Goal: Communication & Community: Answer question/provide support

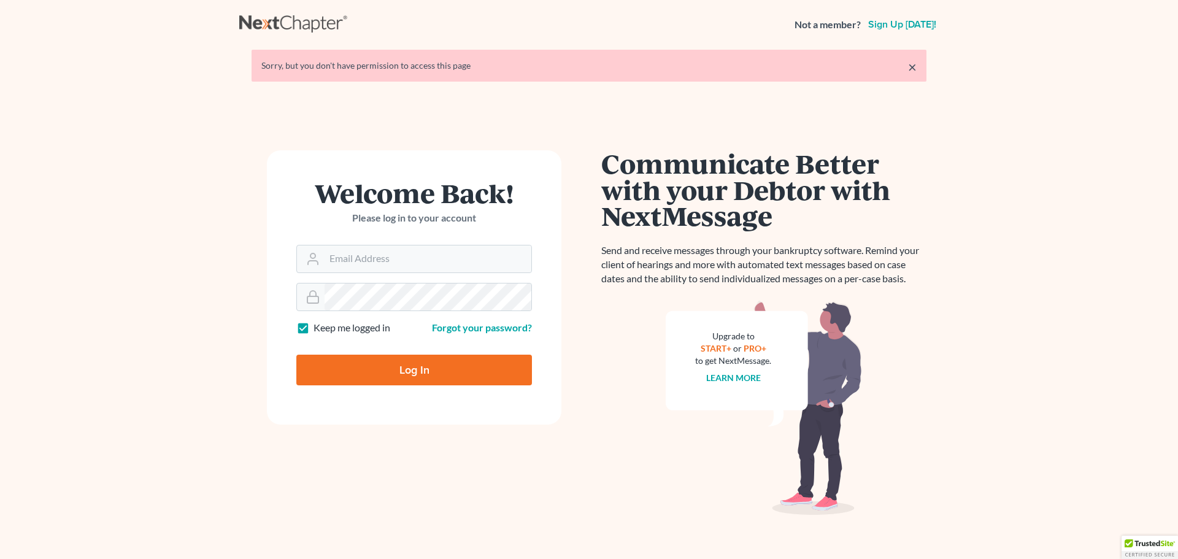
type input "[EMAIL_ADDRESS][DOMAIN_NAME]"
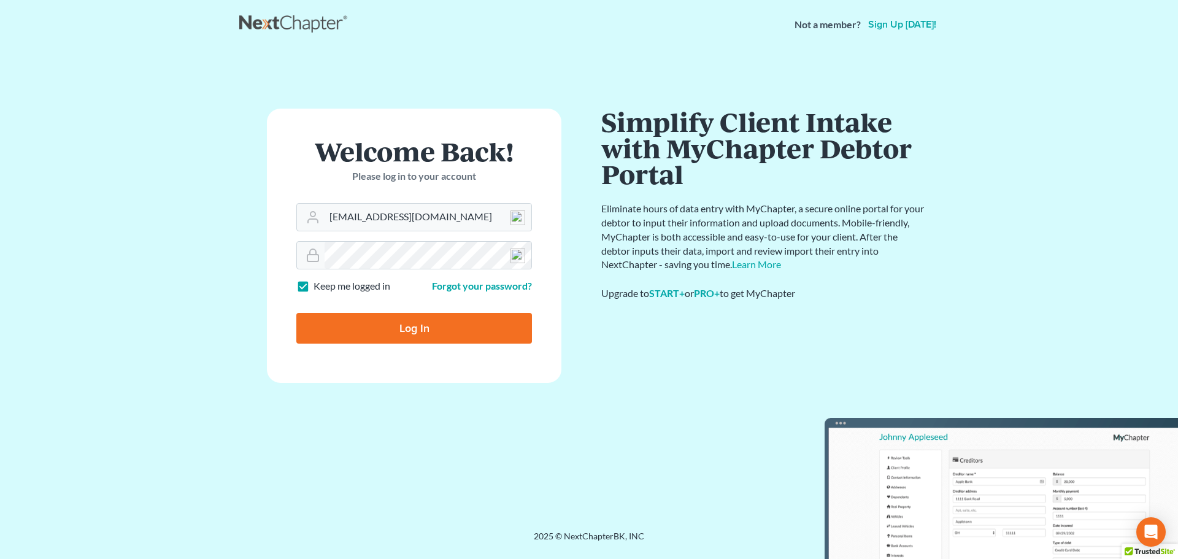
click at [404, 329] on input "Log In" at bounding box center [414, 328] width 236 height 31
type input "Thinking..."
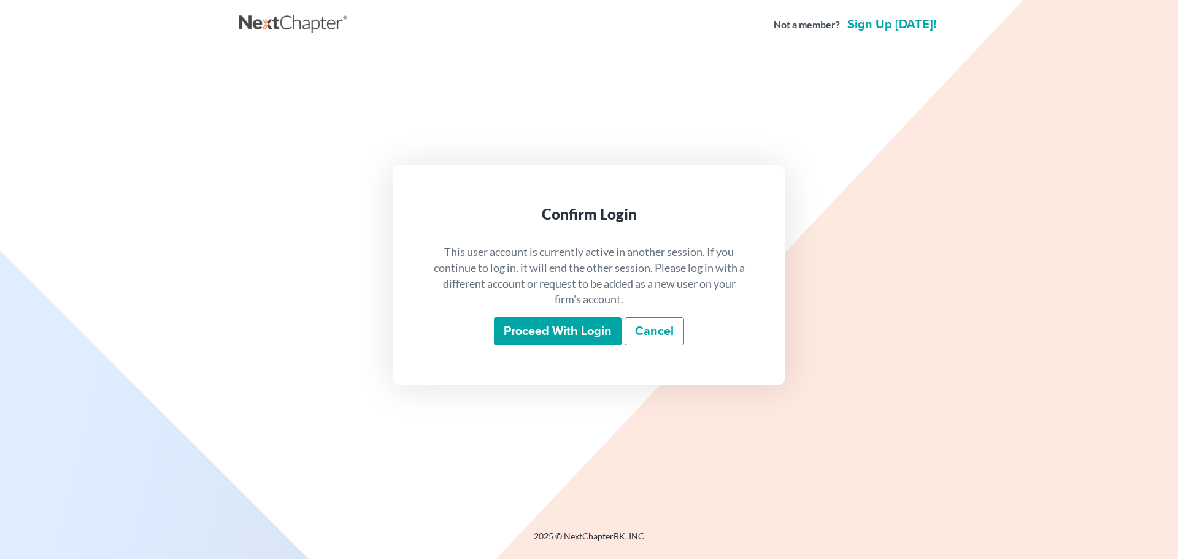
click at [551, 323] on input "Proceed with login" at bounding box center [558, 331] width 128 height 28
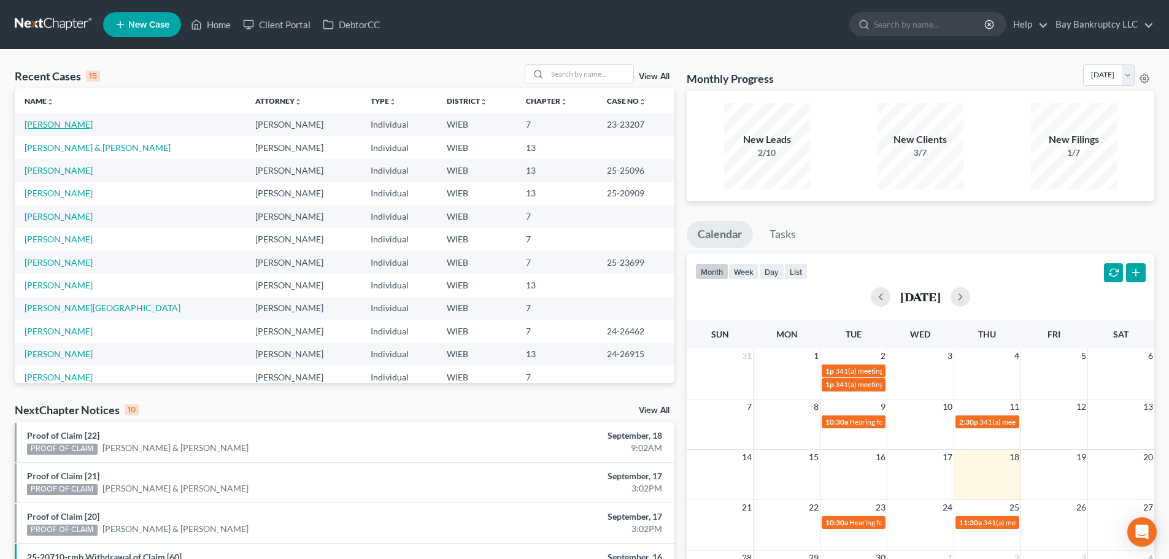
click at [51, 126] on link "[PERSON_NAME]" at bounding box center [59, 124] width 68 height 10
select select "2"
select select "4"
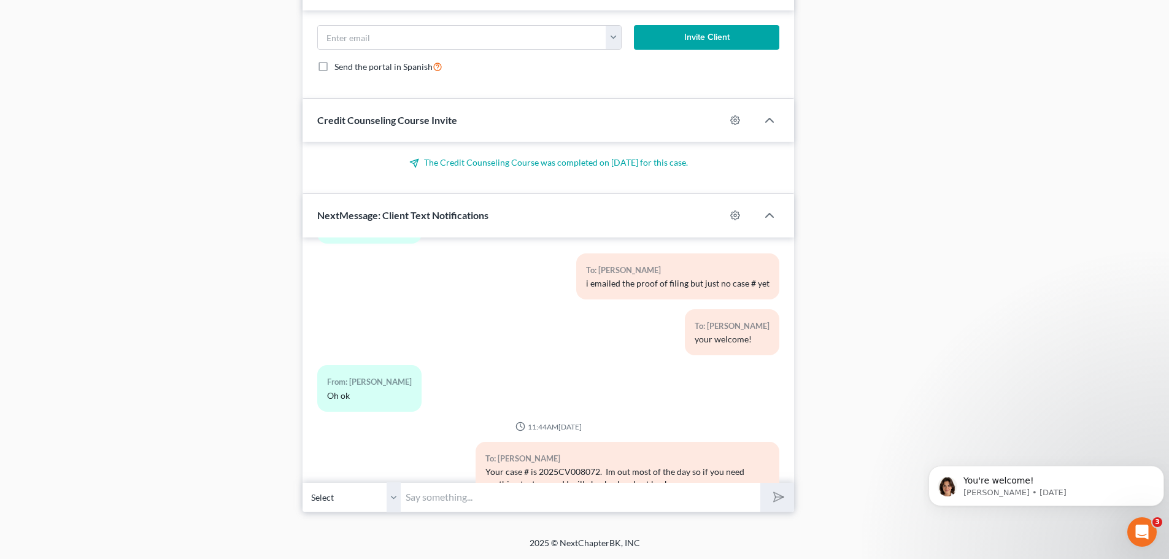
scroll to position [11416, 0]
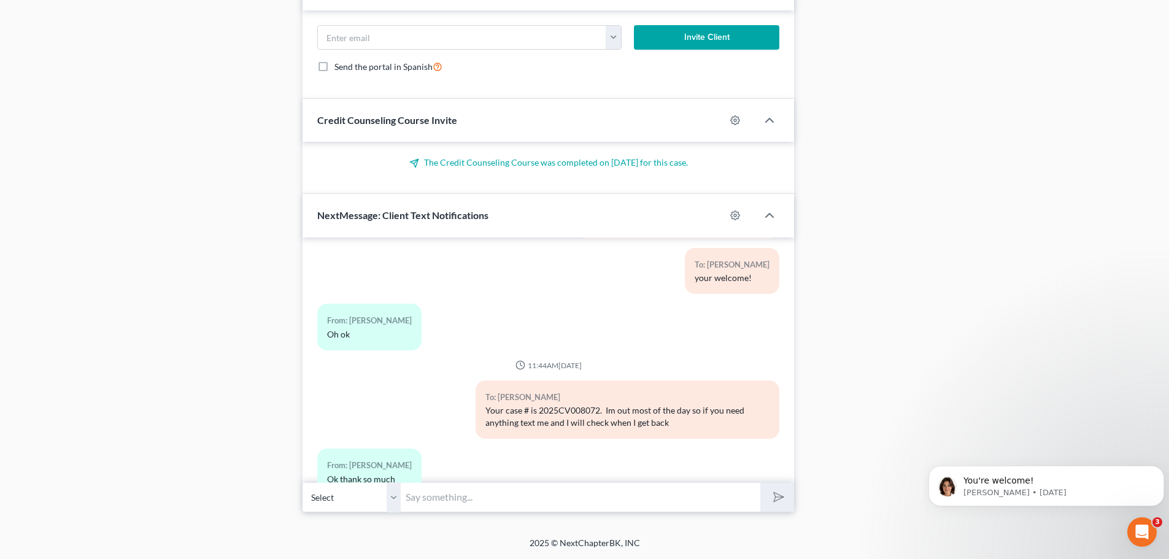
click at [442, 504] on input "text" at bounding box center [580, 497] width 359 height 30
type input "Your welcome!"
click at [774, 495] on icon "submit" at bounding box center [775, 496] width 17 height 17
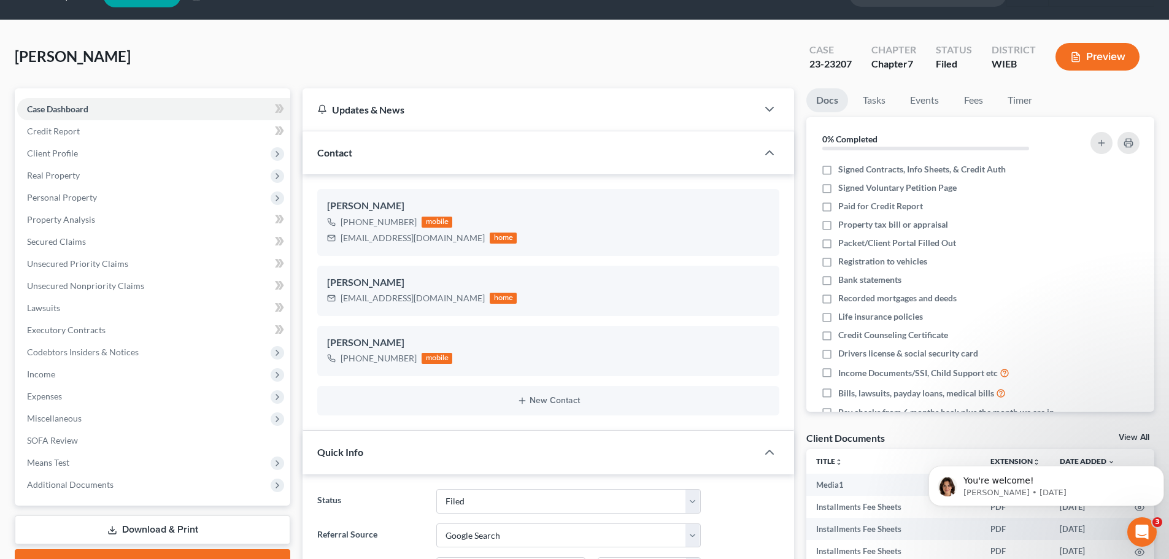
scroll to position [0, 0]
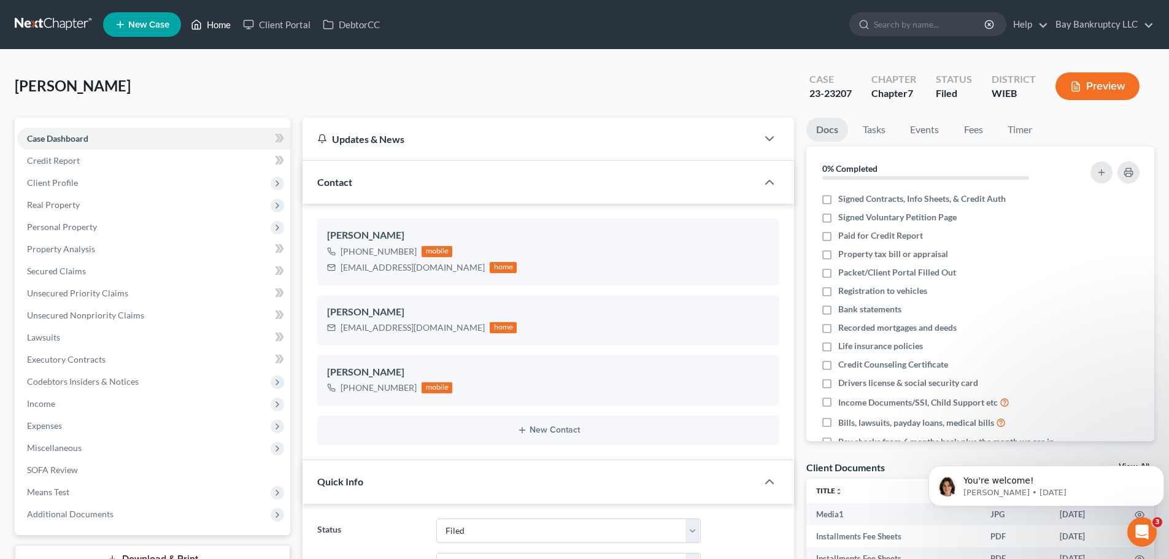
click at [226, 21] on link "Home" at bounding box center [211, 24] width 52 height 22
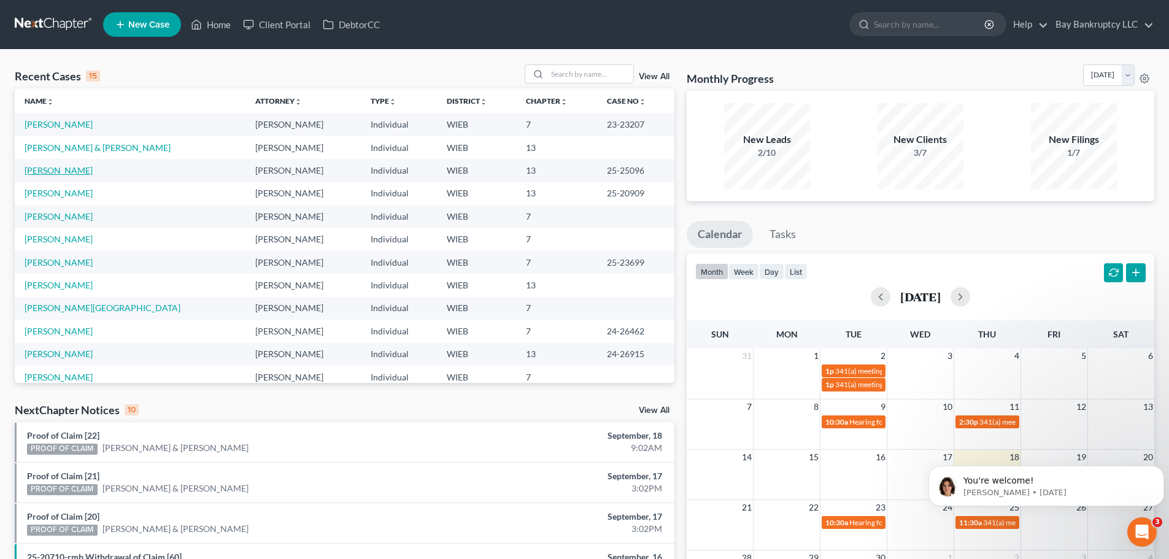
click at [70, 166] on link "[PERSON_NAME]" at bounding box center [59, 170] width 68 height 10
select select "2"
select select "0"
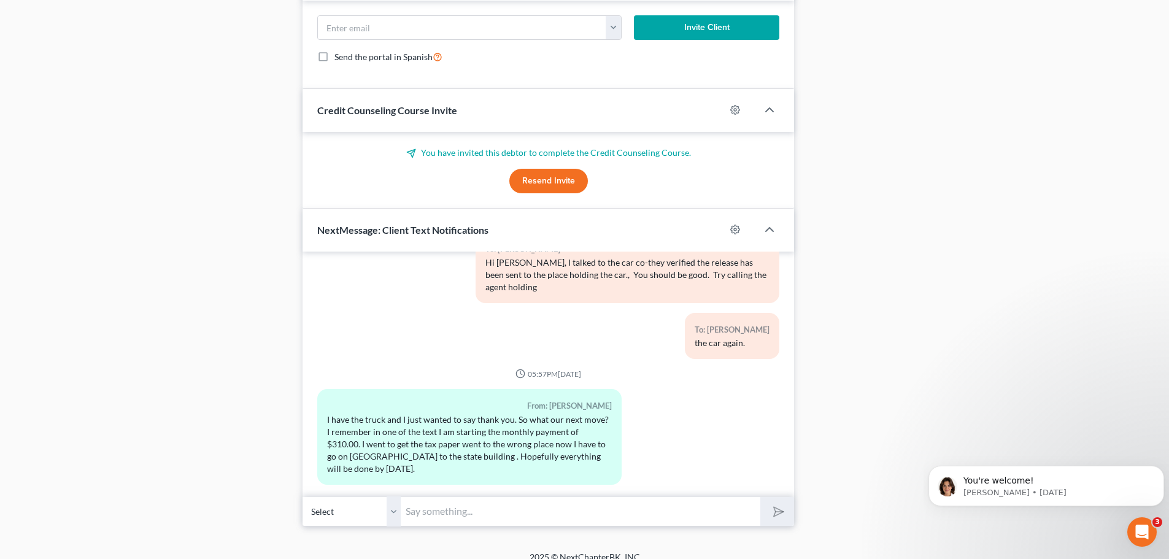
scroll to position [1070, 0]
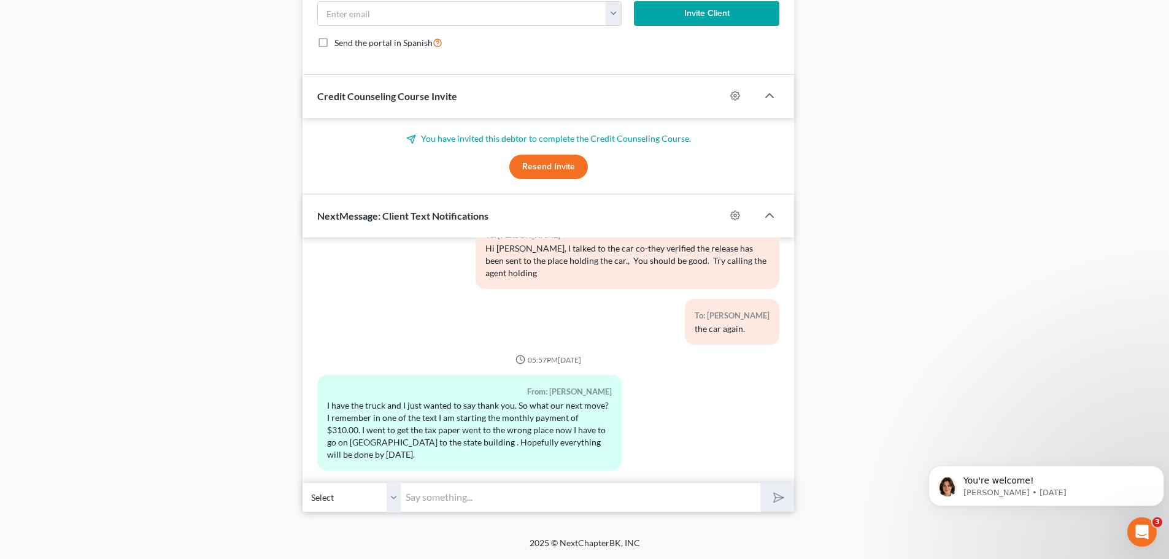
click at [437, 497] on input "text" at bounding box center [580, 497] width 359 height 30
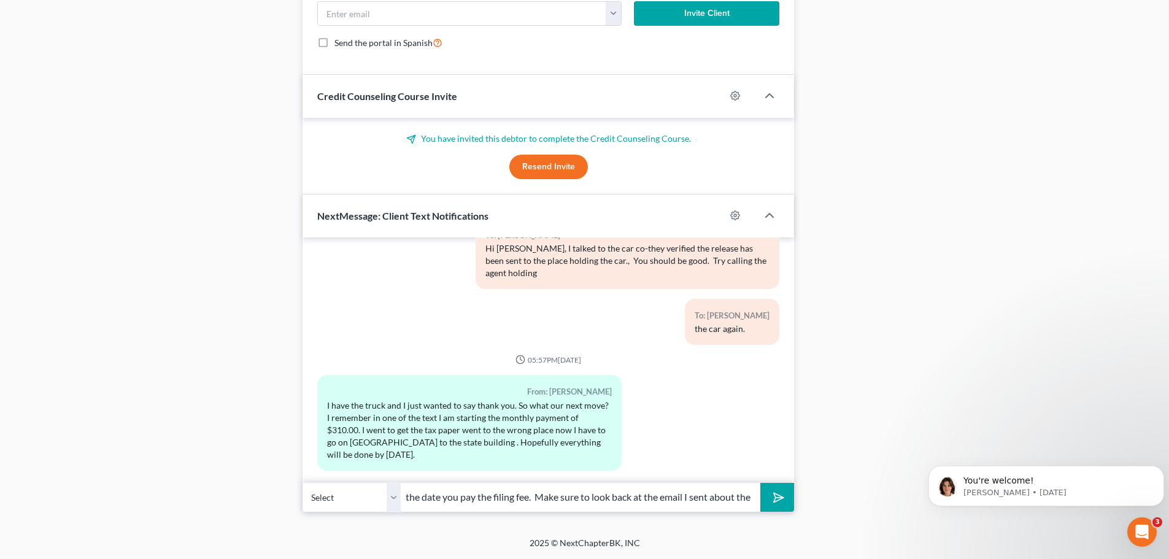
scroll to position [0, 327]
type input "Your very welcome! Your monthly chapter 13 payment starts 30 days from the date…"
click at [779, 499] on polygon "submit" at bounding box center [776, 497] width 15 height 15
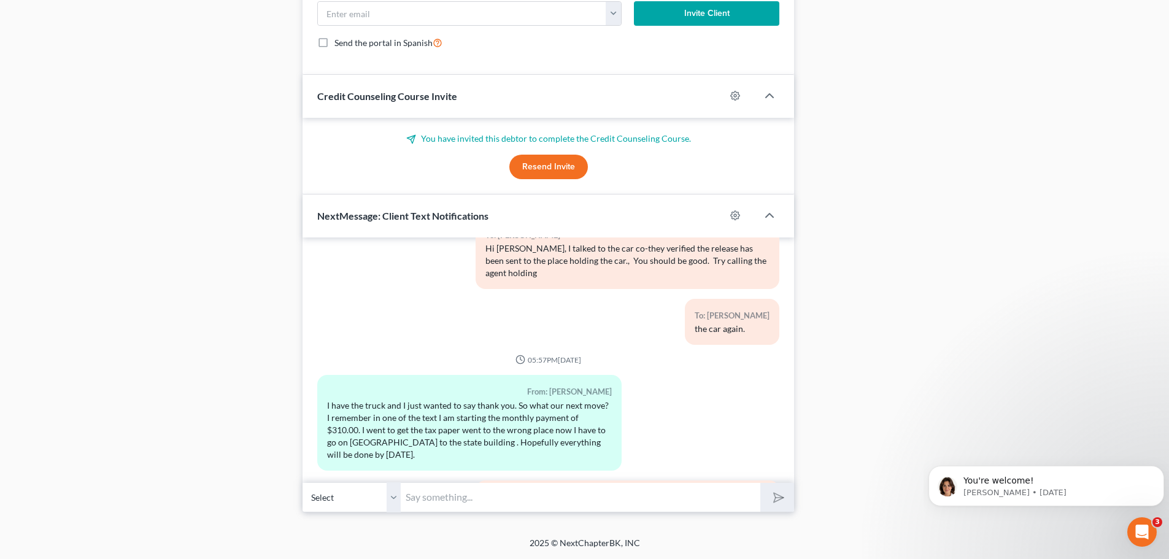
scroll to position [5289, 0]
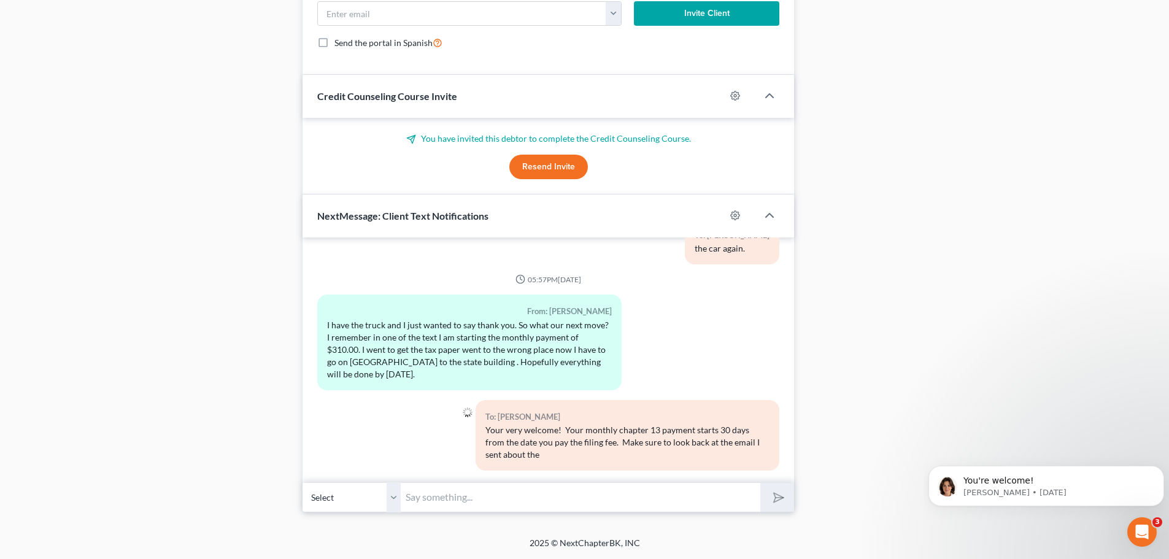
click at [457, 498] on input "text" at bounding box center [580, 497] width 359 height 30
click at [615, 496] on input "filing fee and all the documents I need." at bounding box center [580, 497] width 359 height 30
type input "filing fee and all the documents I need. [DATE] is fine. Have a great night!"
click at [768, 492] on button "submit" at bounding box center [777, 497] width 34 height 29
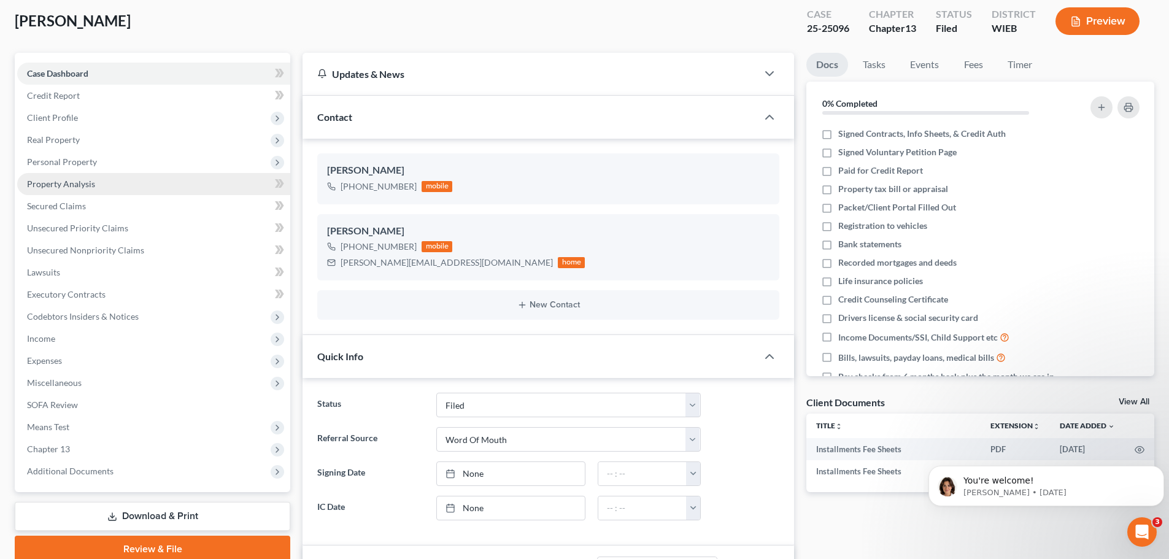
scroll to position [0, 0]
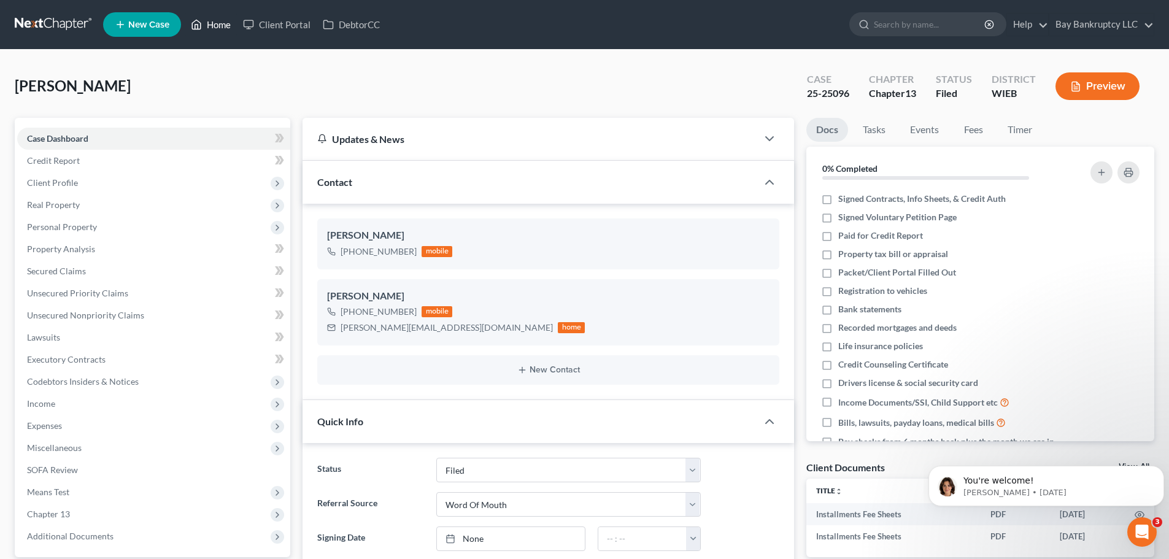
click at [213, 20] on link "Home" at bounding box center [211, 24] width 52 height 22
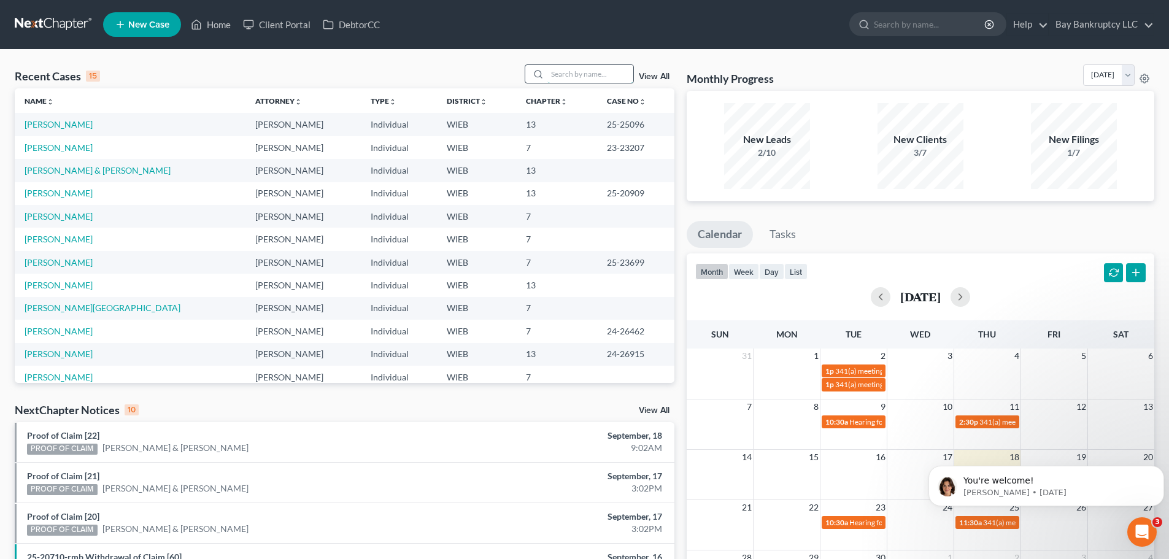
click at [571, 78] on input "search" at bounding box center [590, 74] width 86 height 18
click at [93, 172] on link "[PERSON_NAME] & [PERSON_NAME]" at bounding box center [98, 170] width 146 height 10
select select "3"
select select "4"
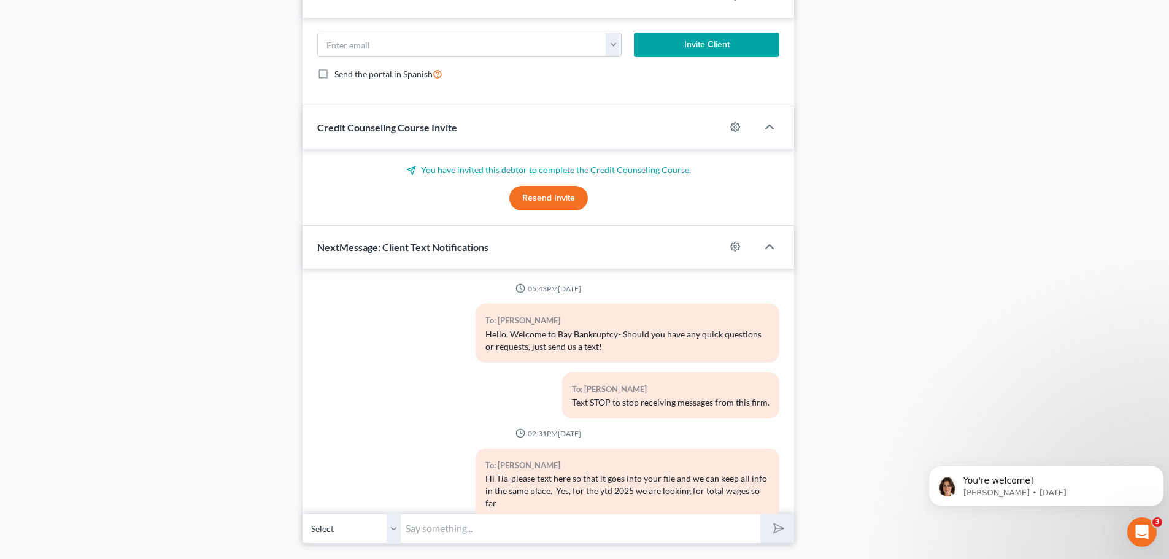
scroll to position [9813, 0]
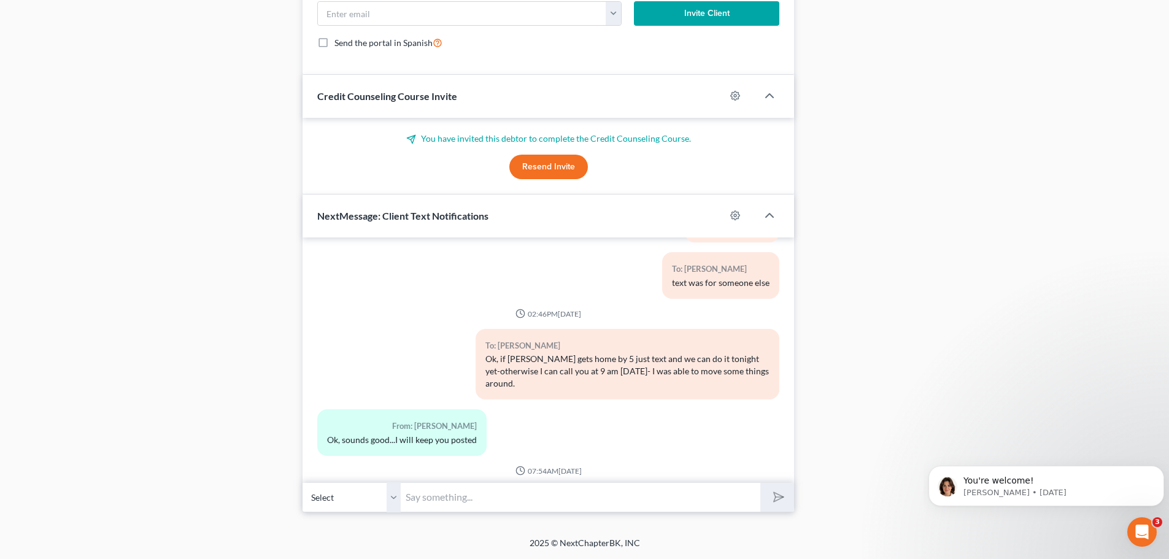
click at [471, 497] on input "text" at bounding box center [580, 497] width 359 height 30
type input "Yes, I will call you at 9:00 [DATE]! Have a great evening!"
click at [772, 492] on icon "submit" at bounding box center [775, 496] width 17 height 17
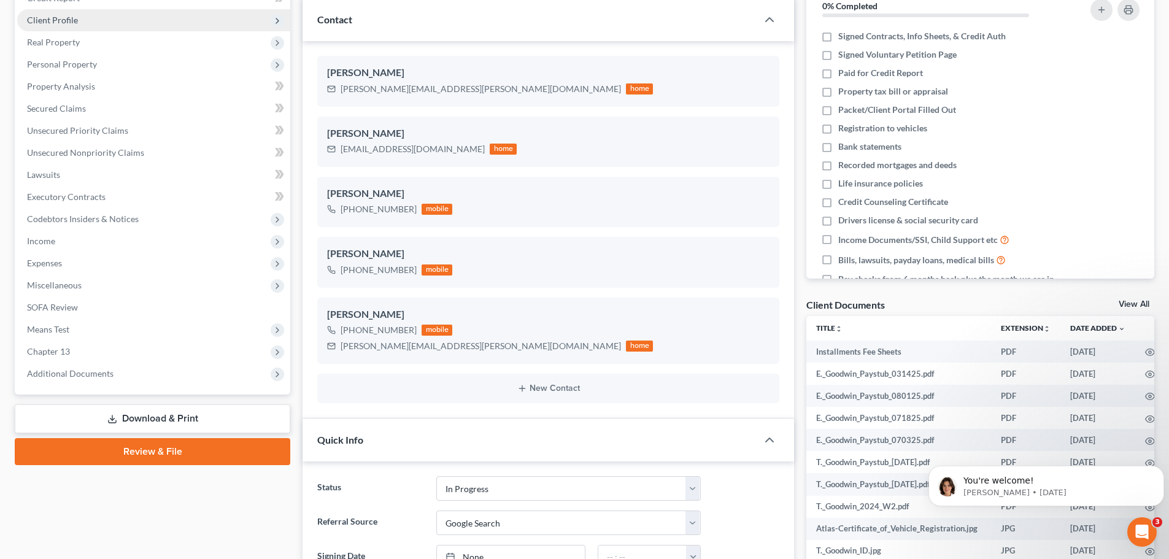
scroll to position [0, 0]
